Goal: Understand process/instructions: Learn how to perform a task or action

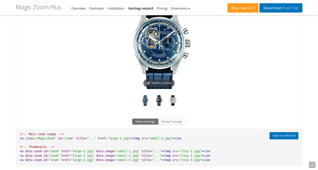
scroll to position [327, 0]
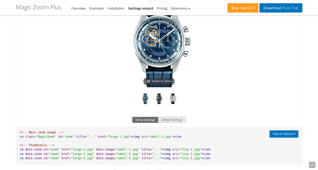
click at [166, 123] on button "Global Settings" at bounding box center [172, 120] width 28 height 6
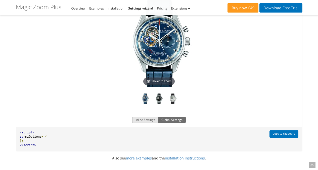
click at [149, 123] on button "Inline Settings" at bounding box center [145, 120] width 26 height 6
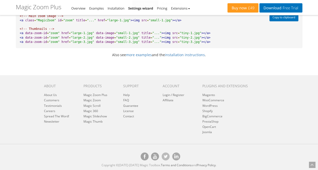
scroll to position [447, 0]
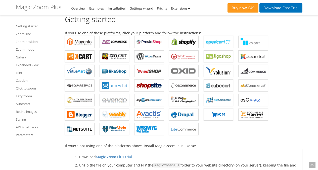
scroll to position [301, 0]
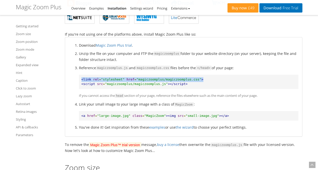
drag, startPoint x: 81, startPoint y: 79, endPoint x: 224, endPoint y: 79, distance: 142.9
click at [210, 79] on pre "<link rel = "stylesheet" href = "magiczoomplus/magiczoomplus.css" > <script src…" at bounding box center [188, 82] width 219 height 14
click at [231, 82] on pre "<link rel = "stylesheet" href = "magiczoomplus/magiczoomplus.css" > <script src…" at bounding box center [188, 82] width 219 height 14
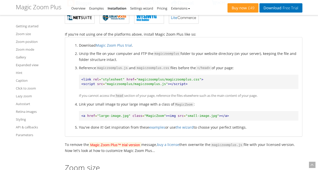
click at [218, 85] on pre "<link rel = "stylesheet" href = "magiczoomplus/magiczoomplus.css" > <script src…" at bounding box center [188, 82] width 219 height 14
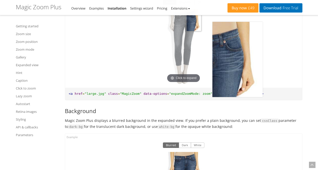
scroll to position [3240, 0]
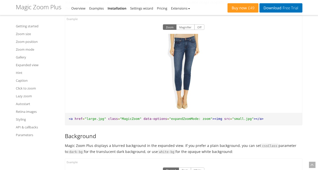
click at [186, 55] on img at bounding box center [183, 71] width 50 height 75
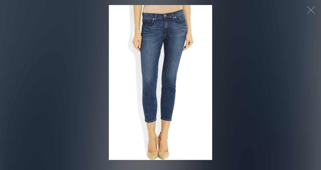
click at [227, 69] on figure "Click to expand" at bounding box center [160, 82] width 321 height 155
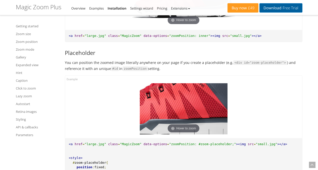
scroll to position [984, 0]
